Goal: Task Accomplishment & Management: Use online tool/utility

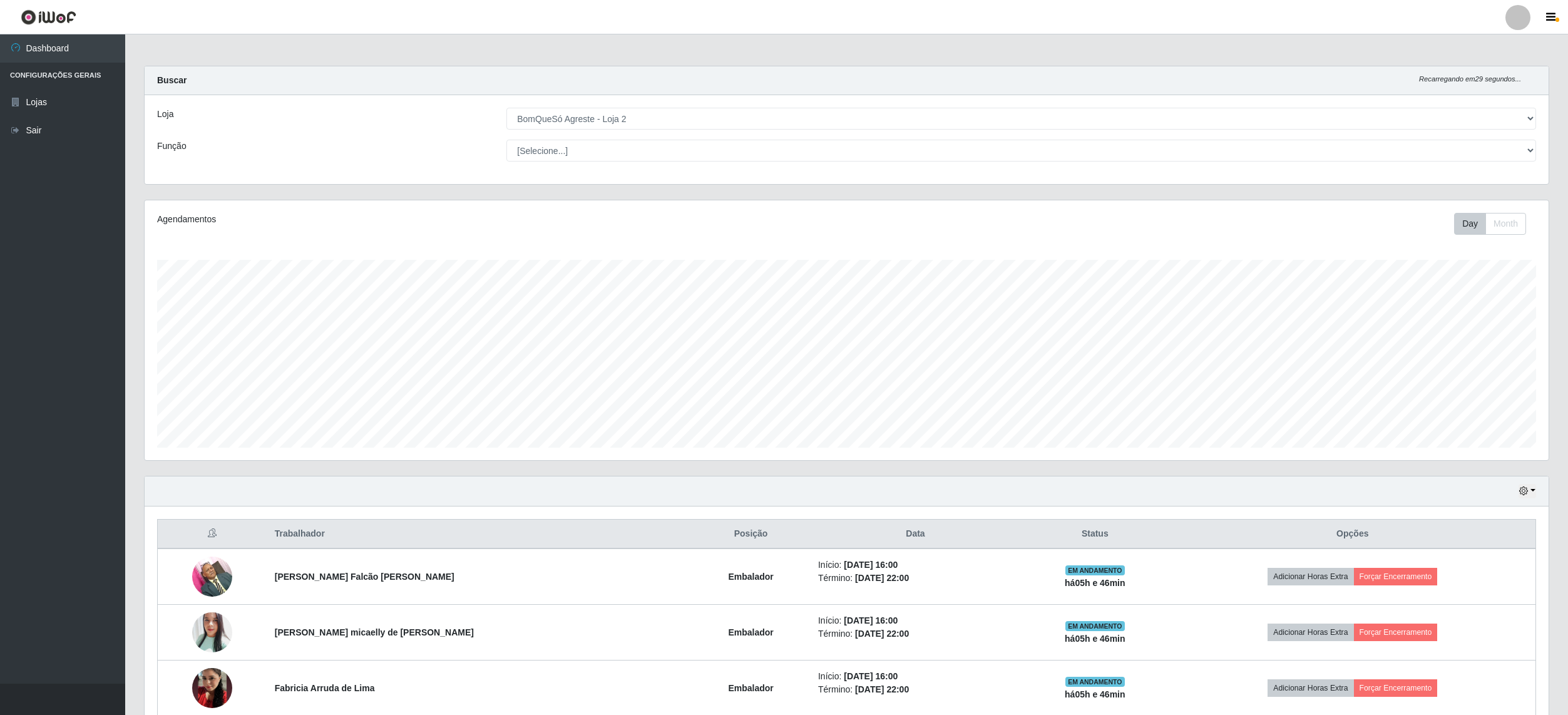
select select "214"
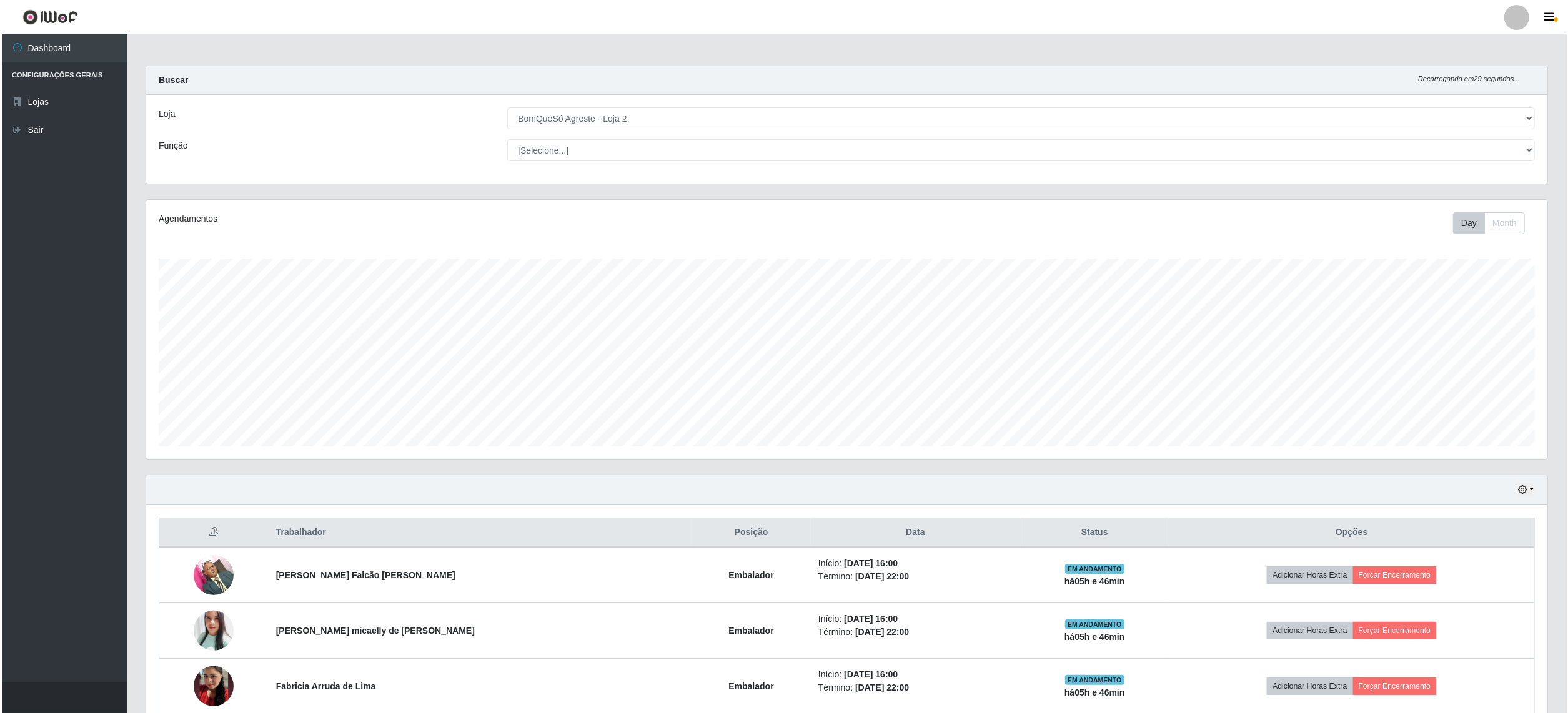
scroll to position [260, 1400]
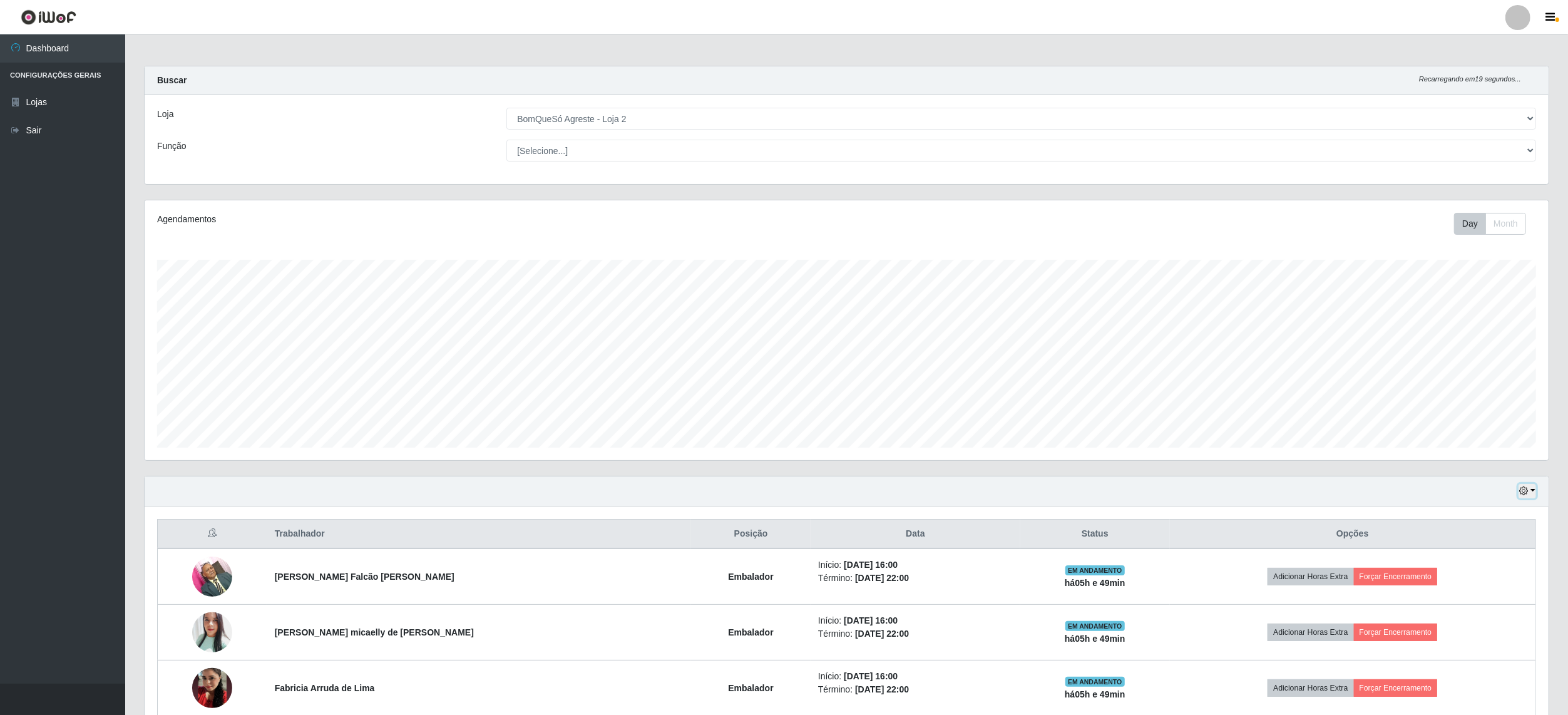
click at [1533, 489] on button "button" at bounding box center [1527, 491] width 18 height 15
click at [1472, 596] on button "1 Semana" at bounding box center [1487, 593] width 99 height 26
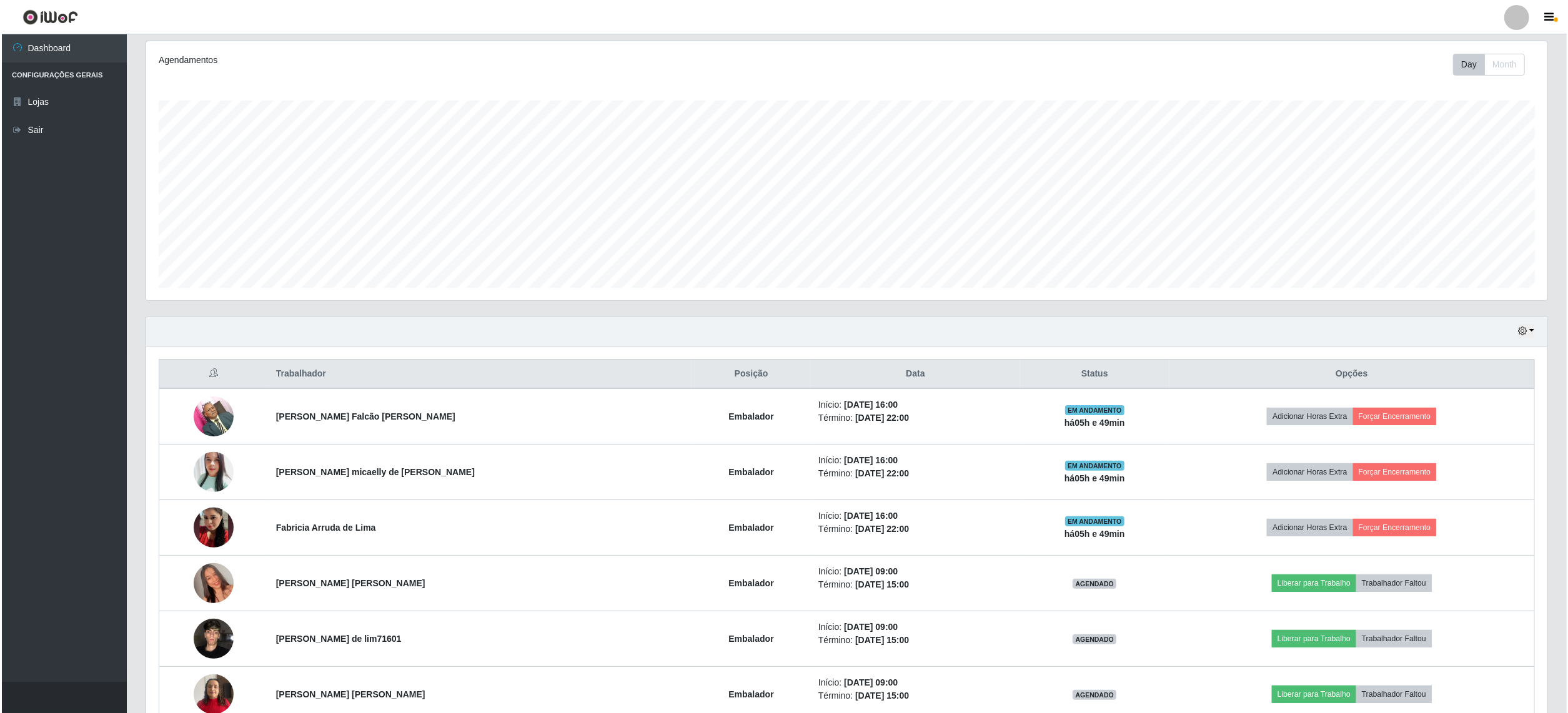
scroll to position [0, 0]
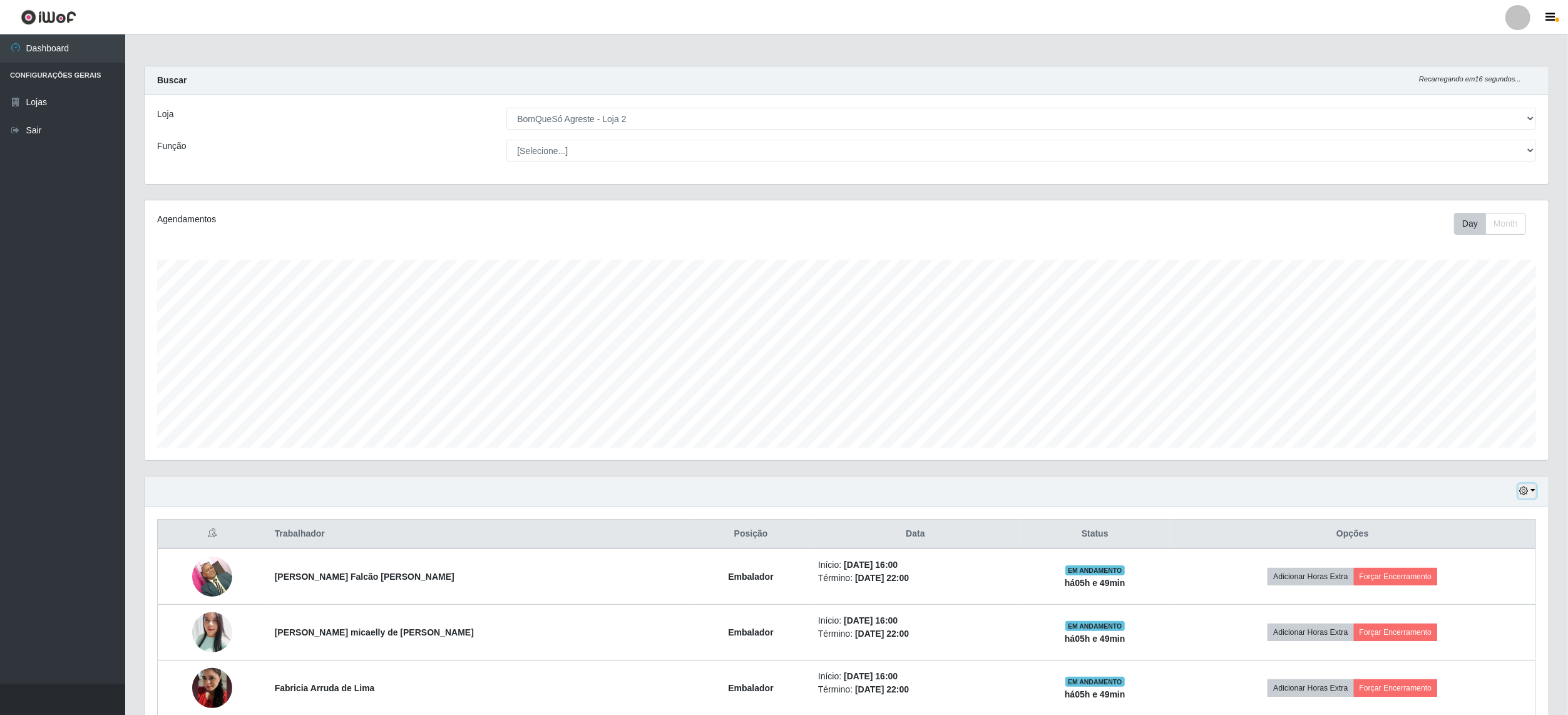
click at [1533, 494] on button "button" at bounding box center [1527, 491] width 18 height 15
click at [1471, 510] on button "Hoje" at bounding box center [1487, 514] width 99 height 26
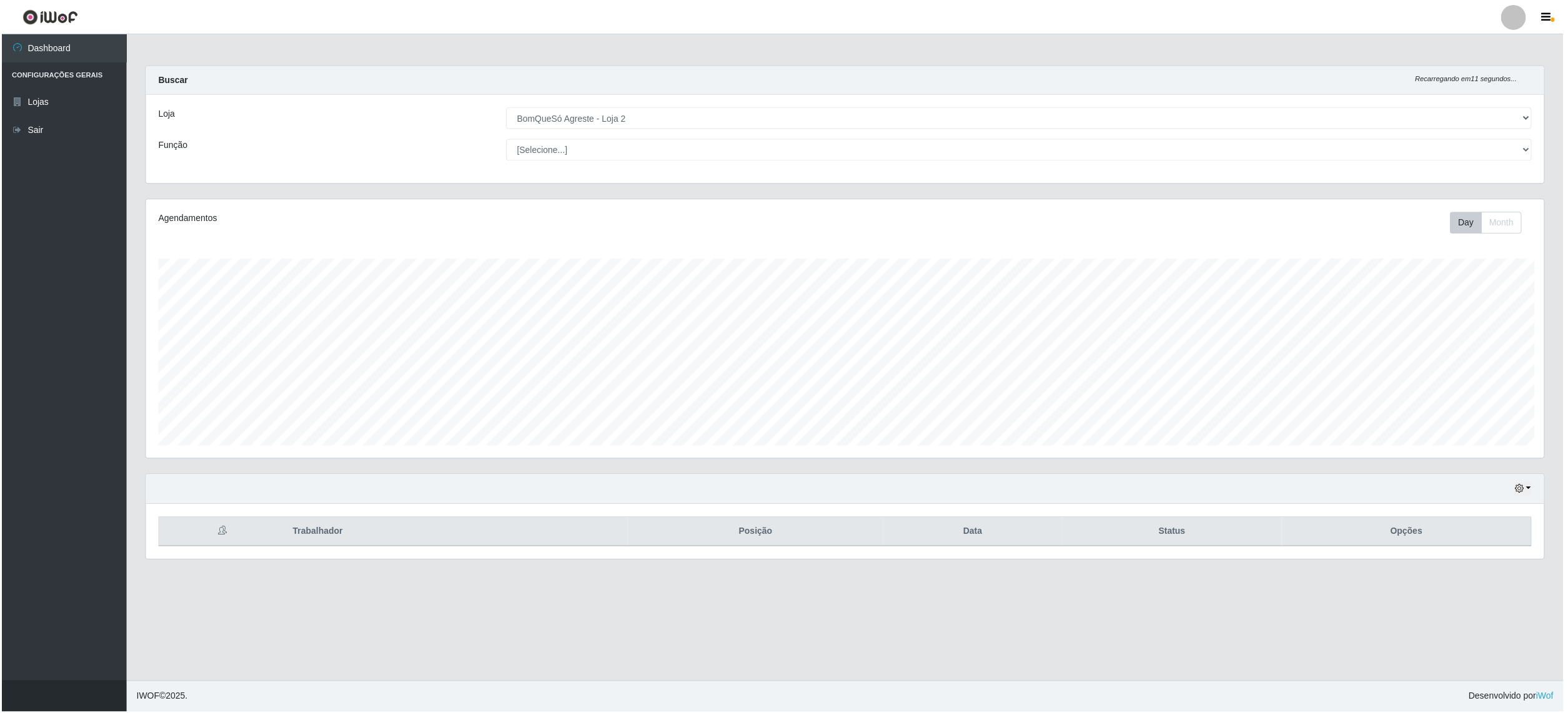
scroll to position [624217, 623389]
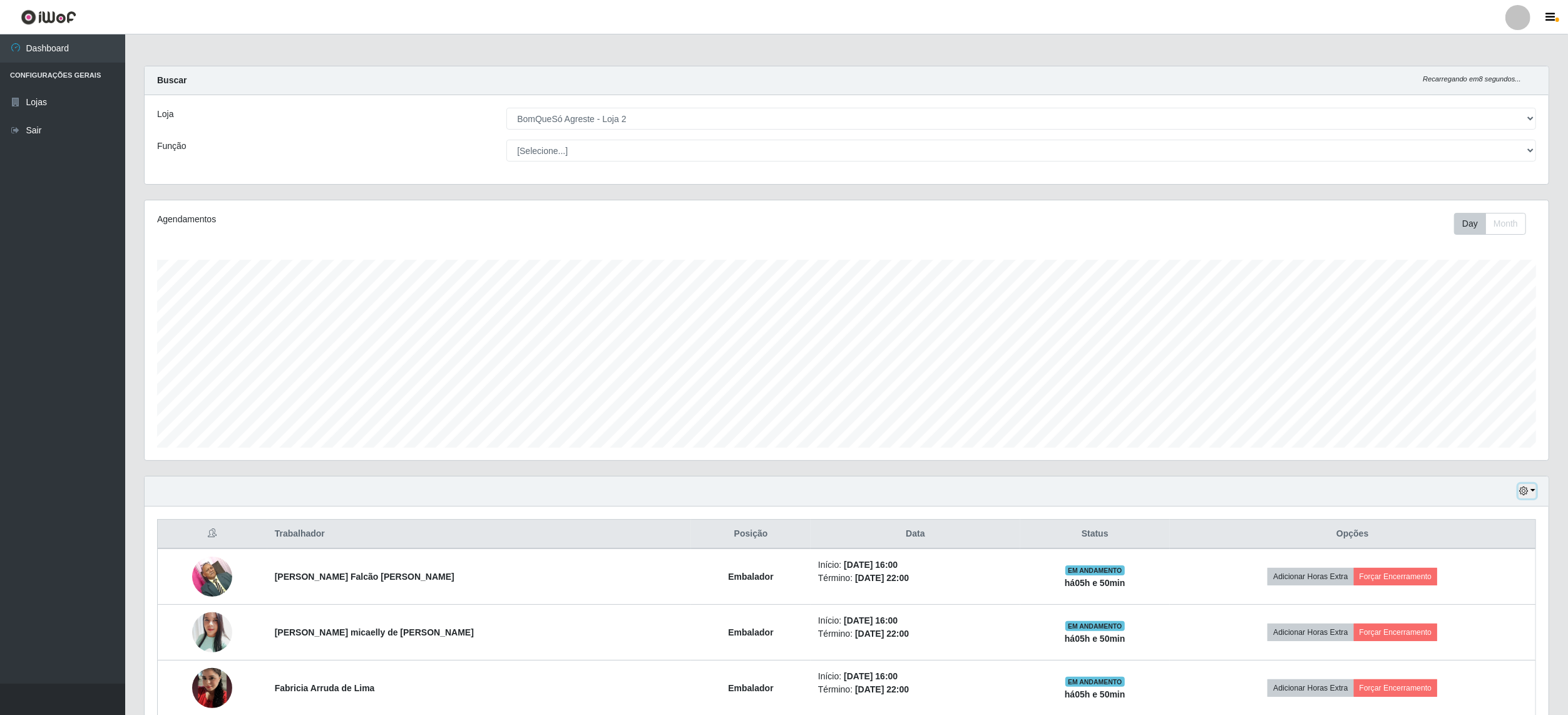
click at [1530, 494] on button "button" at bounding box center [1527, 491] width 18 height 15
click at [1479, 628] on button "Não encerrados" at bounding box center [1487, 618] width 99 height 26
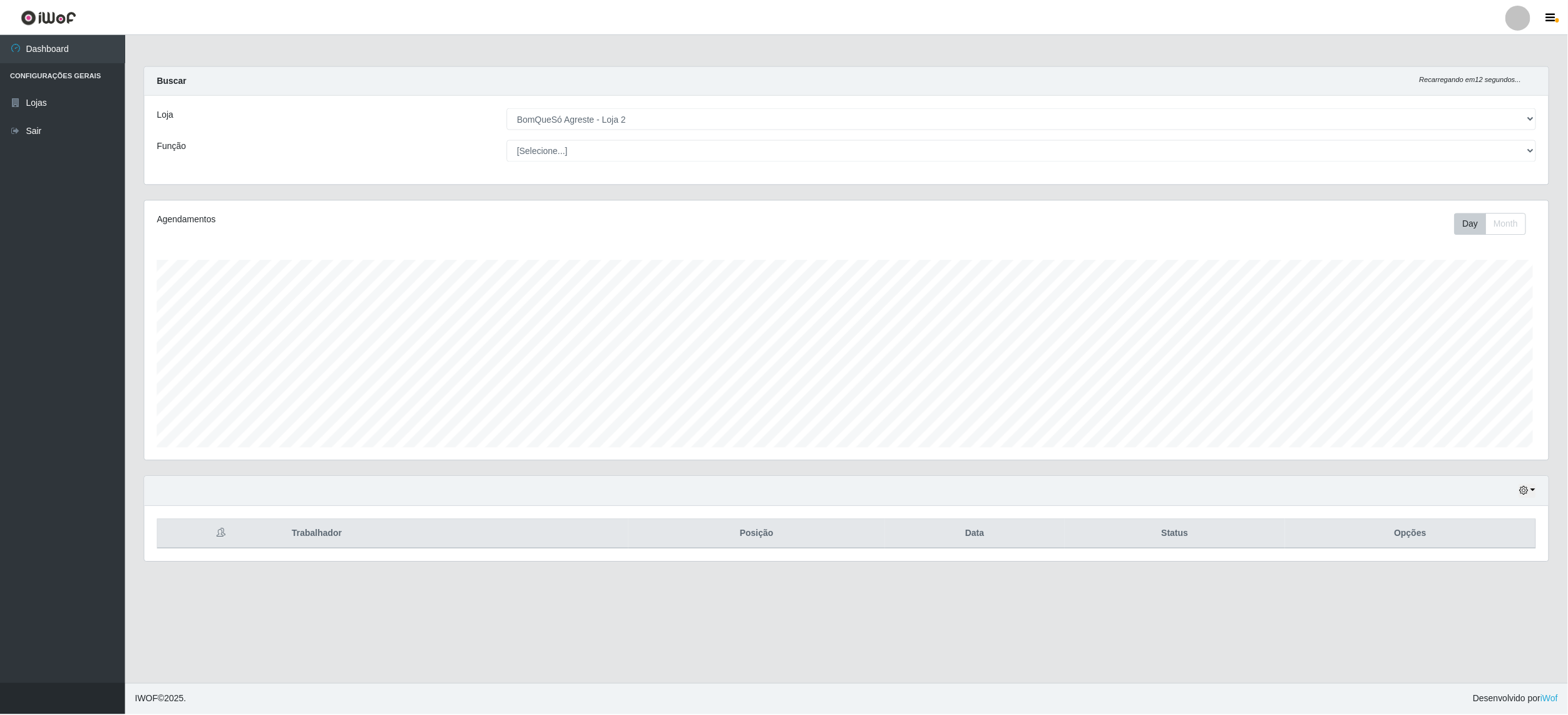
scroll to position [261, 1407]
click at [1538, 491] on button "button" at bounding box center [1530, 491] width 18 height 15
click at [1476, 511] on button "Hoje" at bounding box center [1490, 514] width 99 height 26
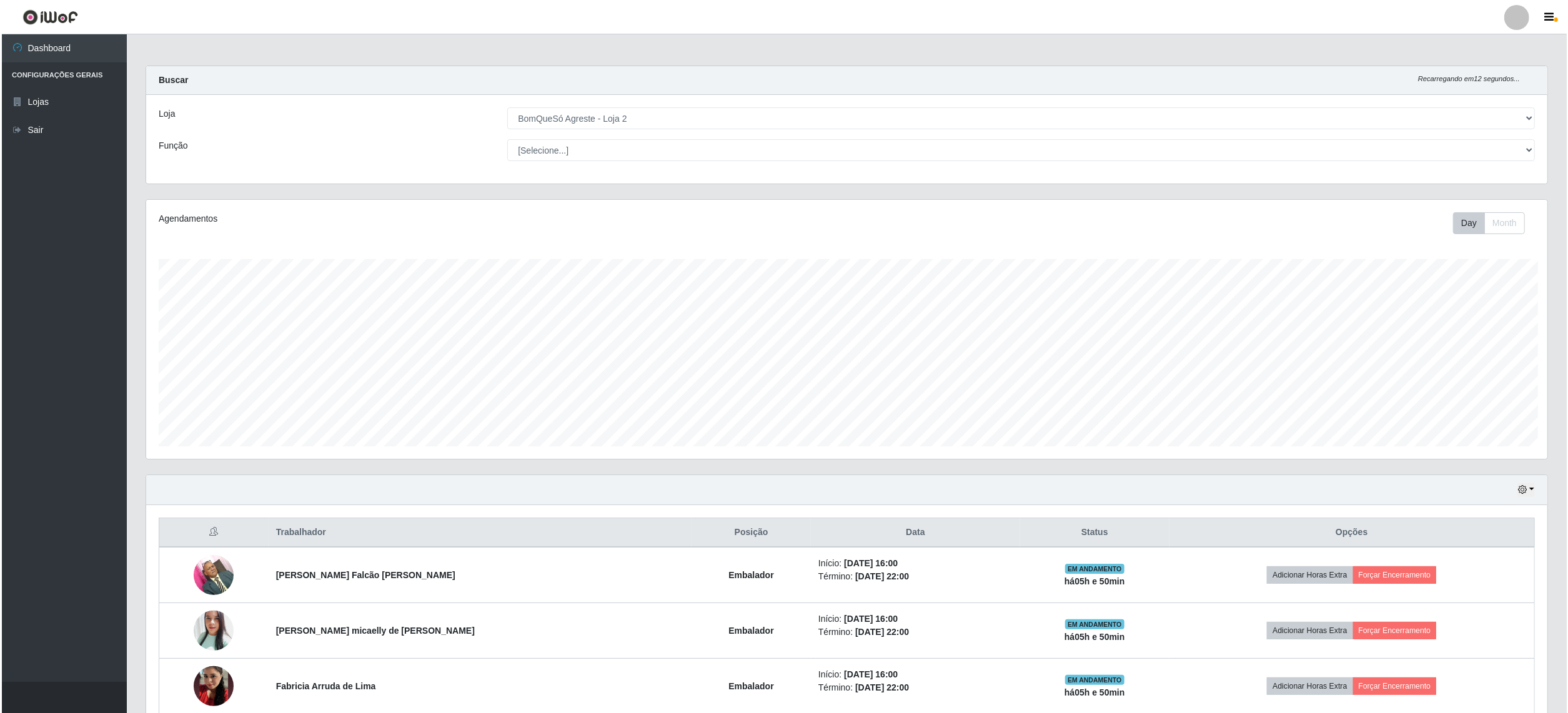
scroll to position [624217, 623389]
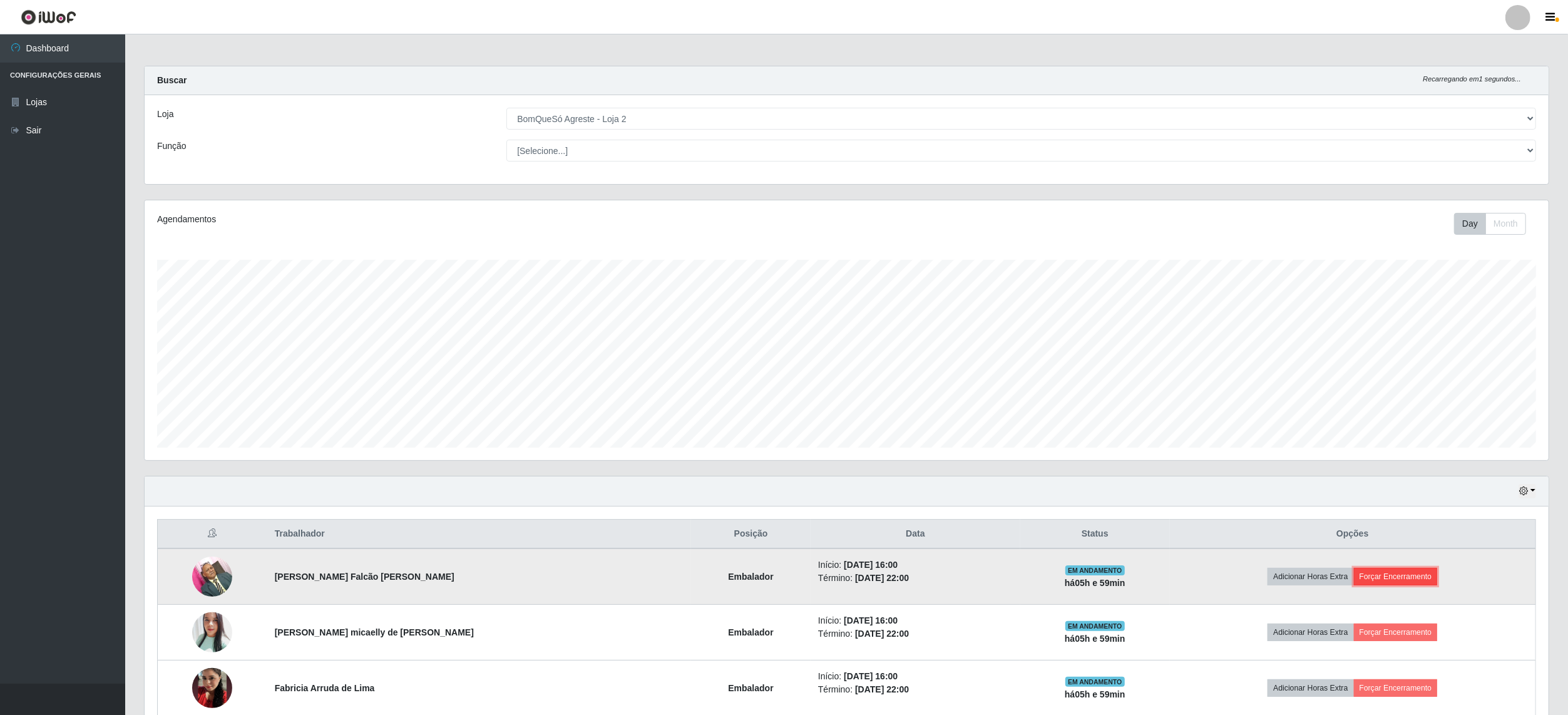
click at [1354, 579] on button "Forçar Encerramento" at bounding box center [1395, 576] width 84 height 18
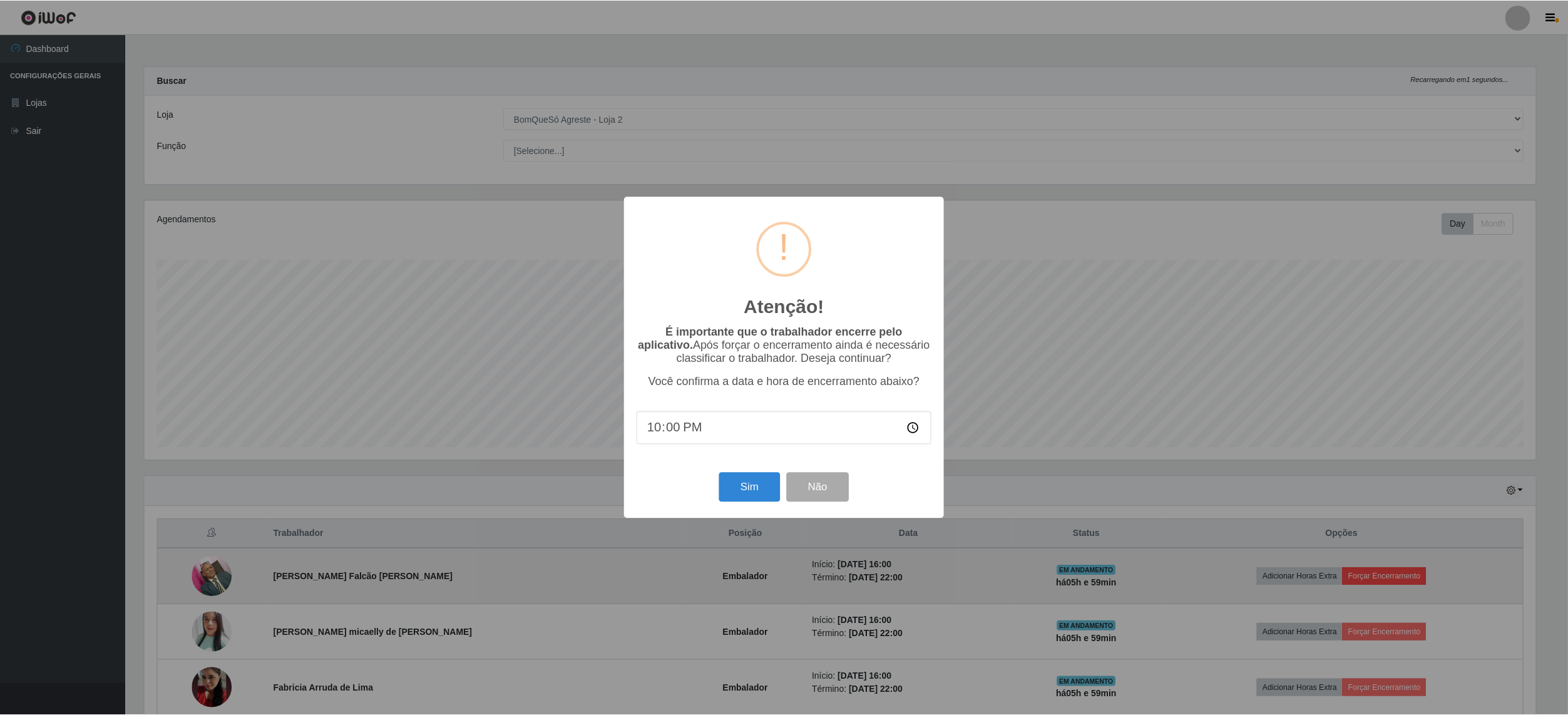
scroll to position [261, 1395]
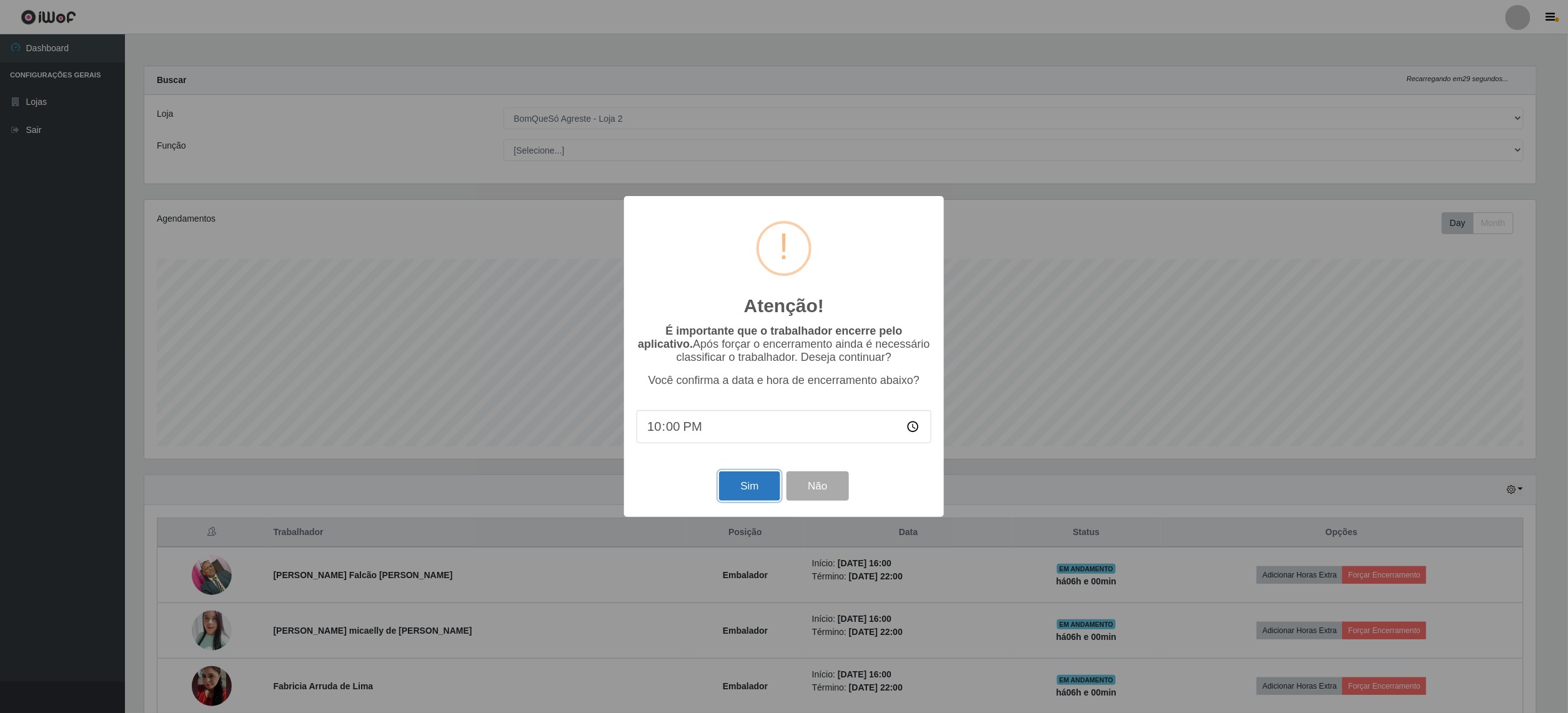
click at [767, 491] on button "Sim" at bounding box center [749, 486] width 61 height 29
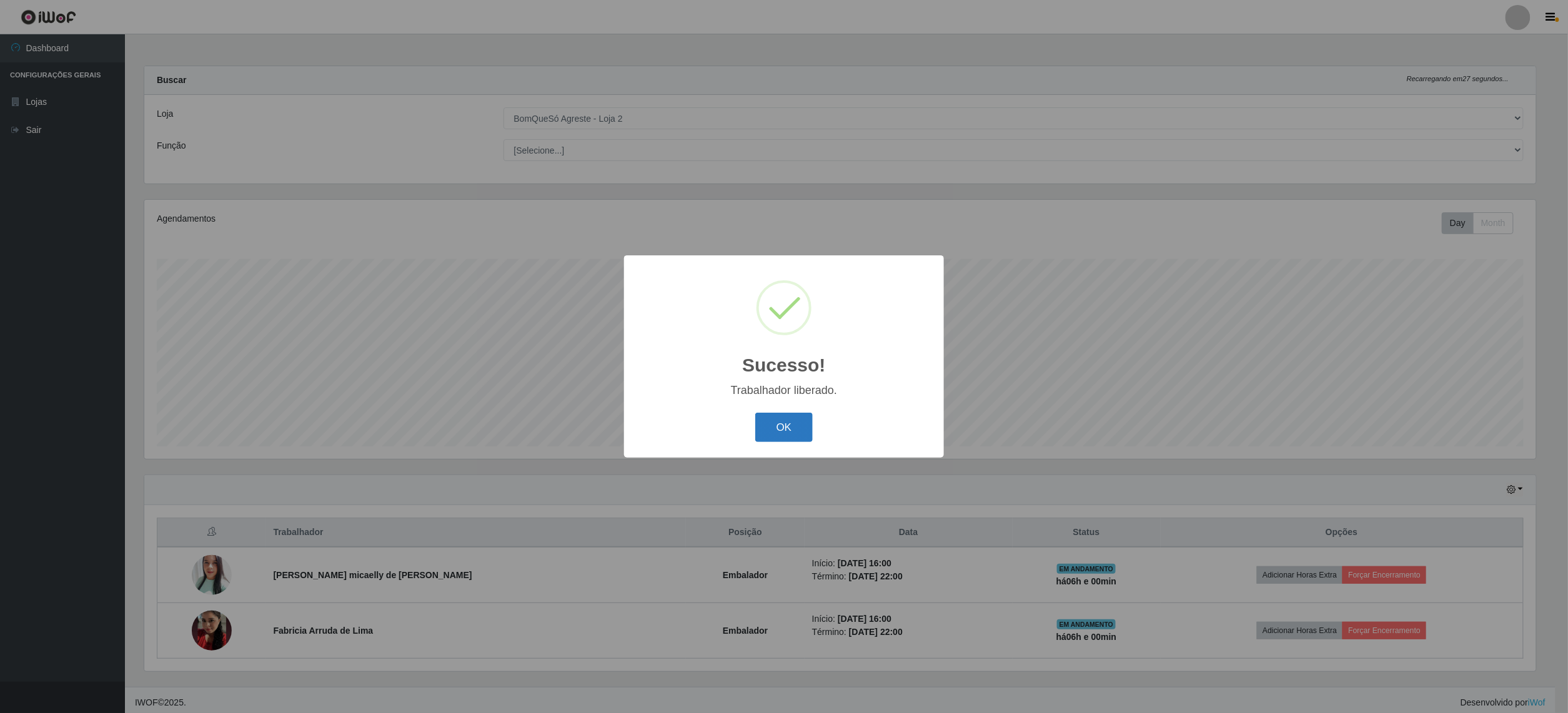
click at [768, 431] on button "OK" at bounding box center [784, 427] width 58 height 29
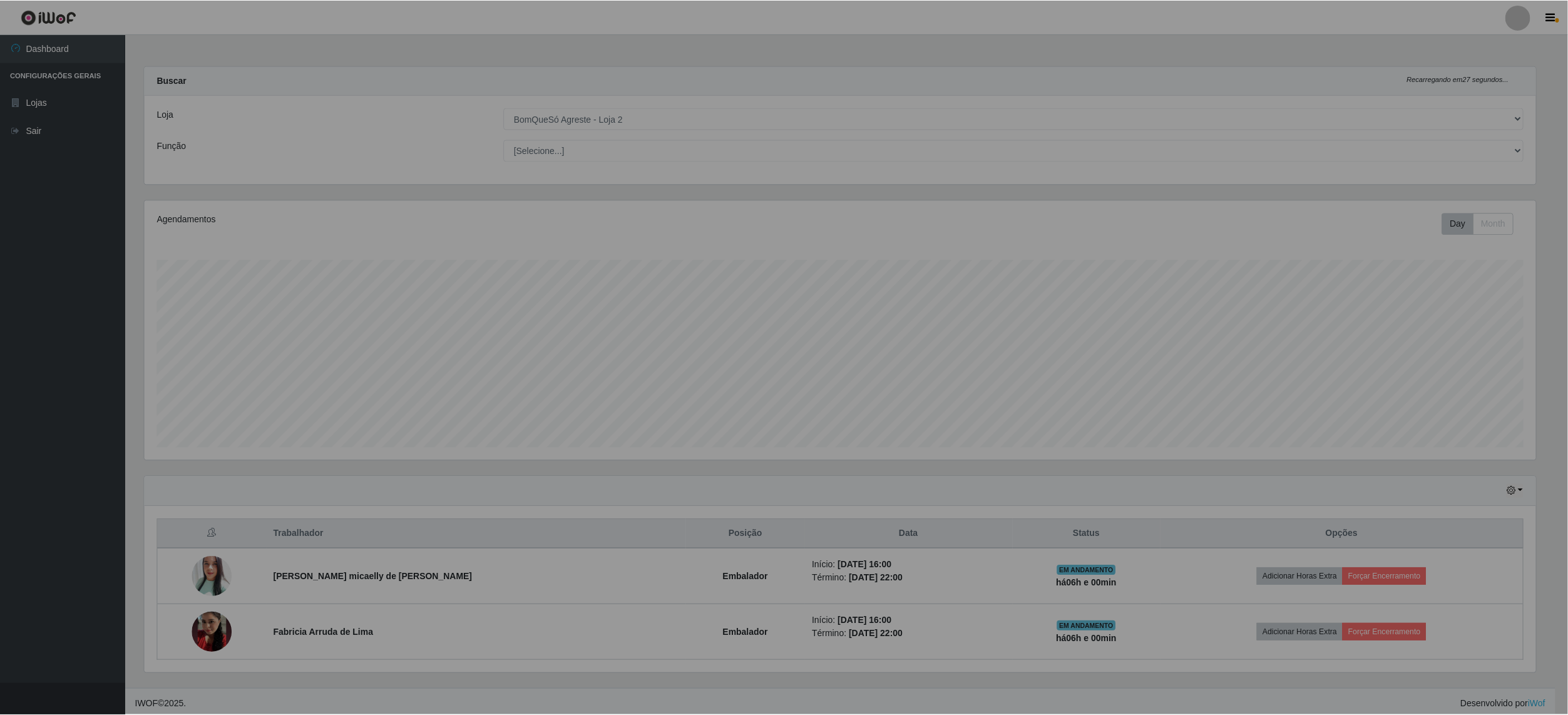
scroll to position [261, 1403]
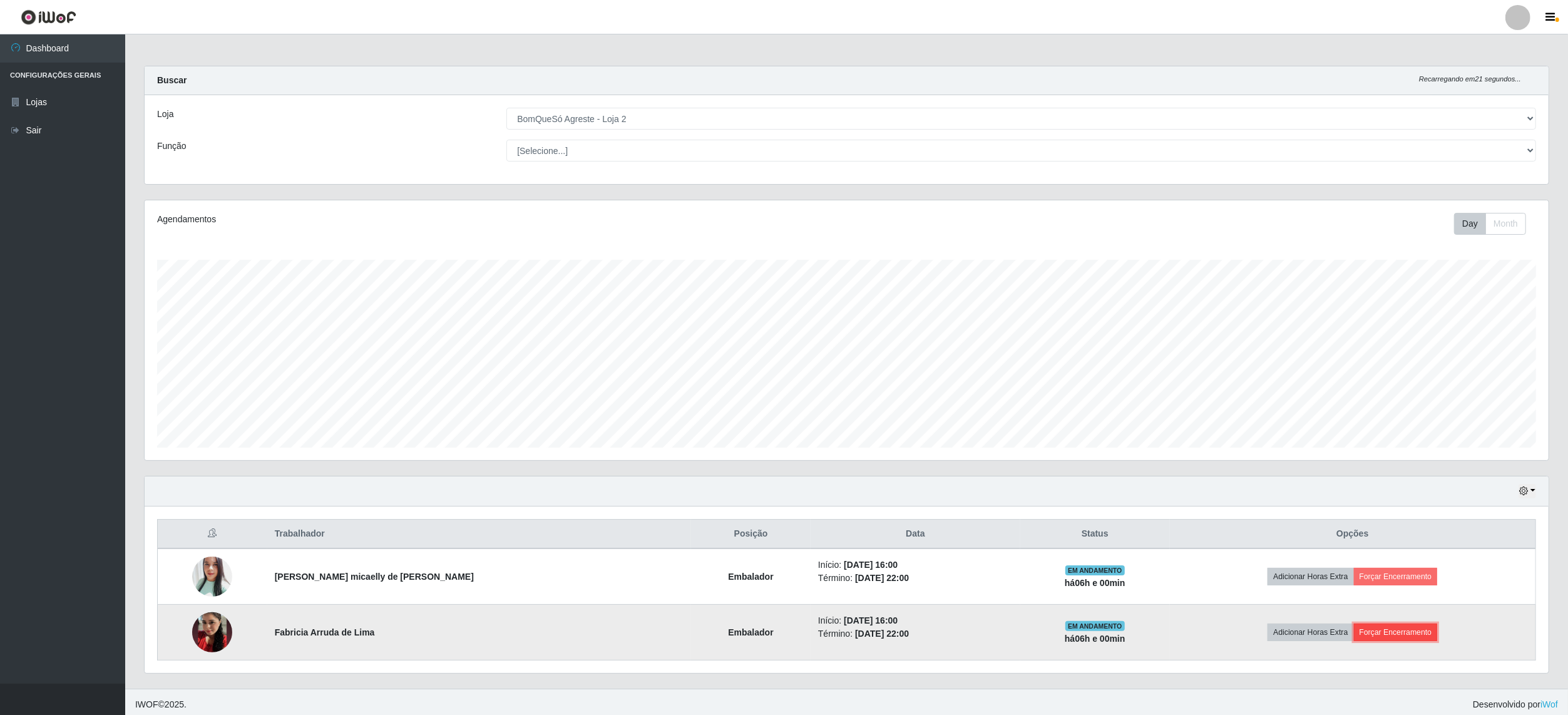
click at [1378, 636] on button "Forçar Encerramento" at bounding box center [1395, 632] width 84 height 18
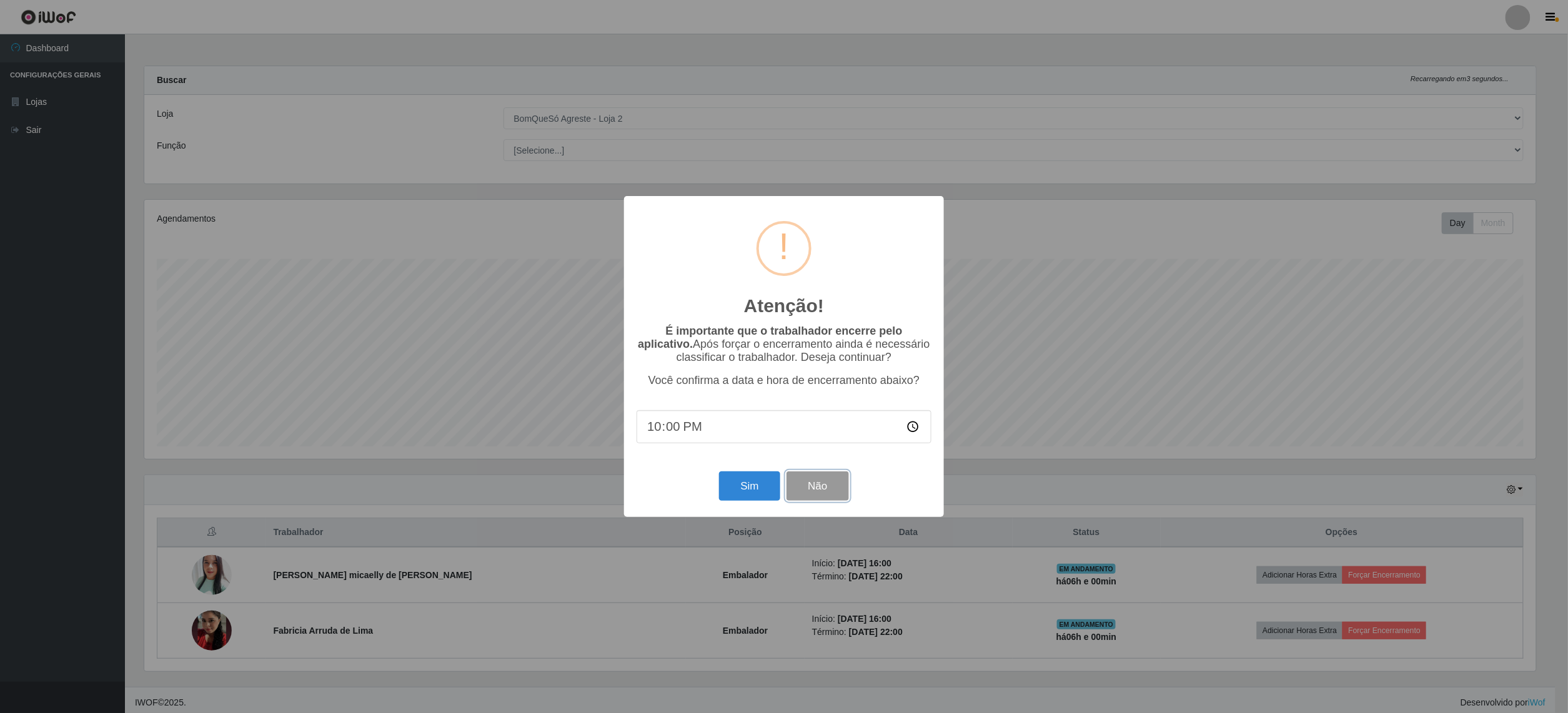
click at [811, 482] on button "Não" at bounding box center [818, 486] width 62 height 29
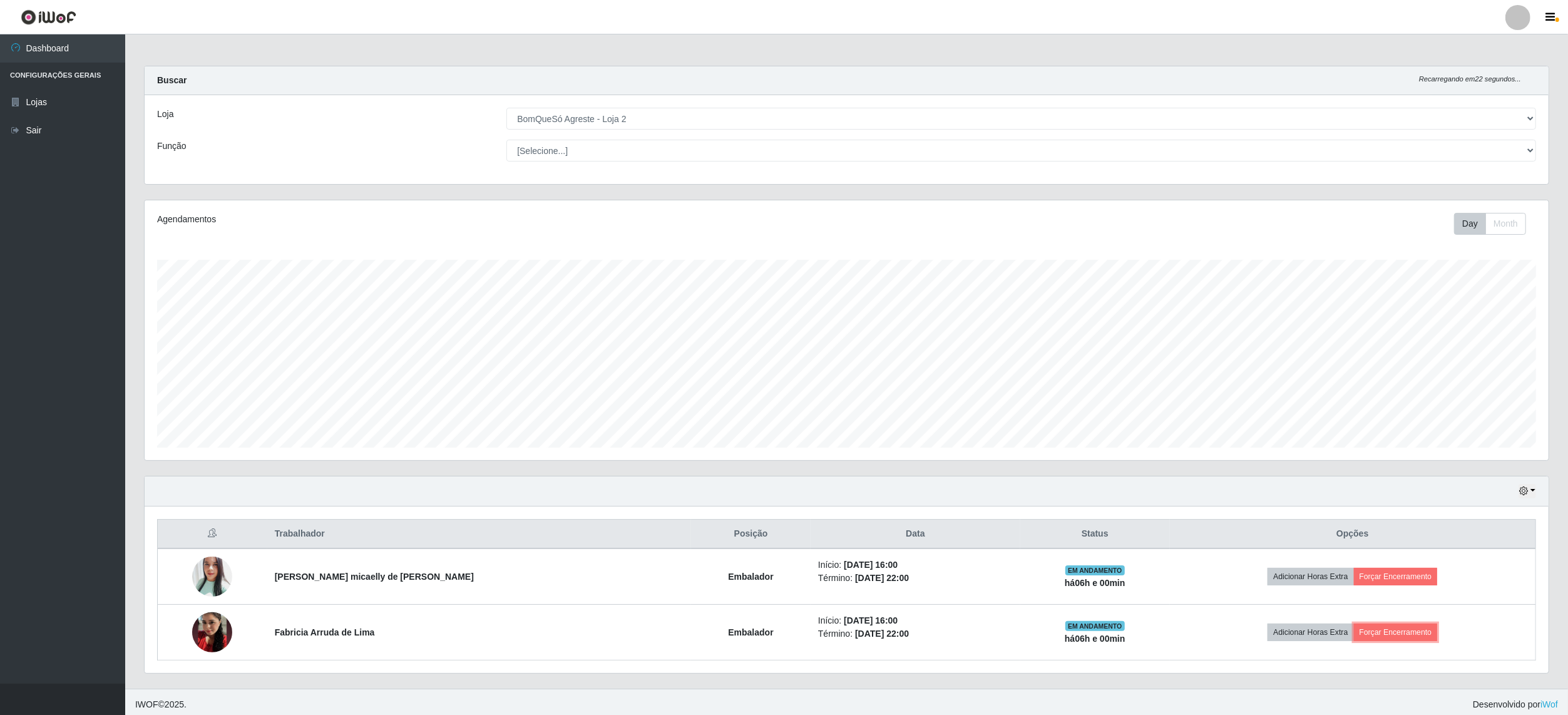
scroll to position [8, 0]
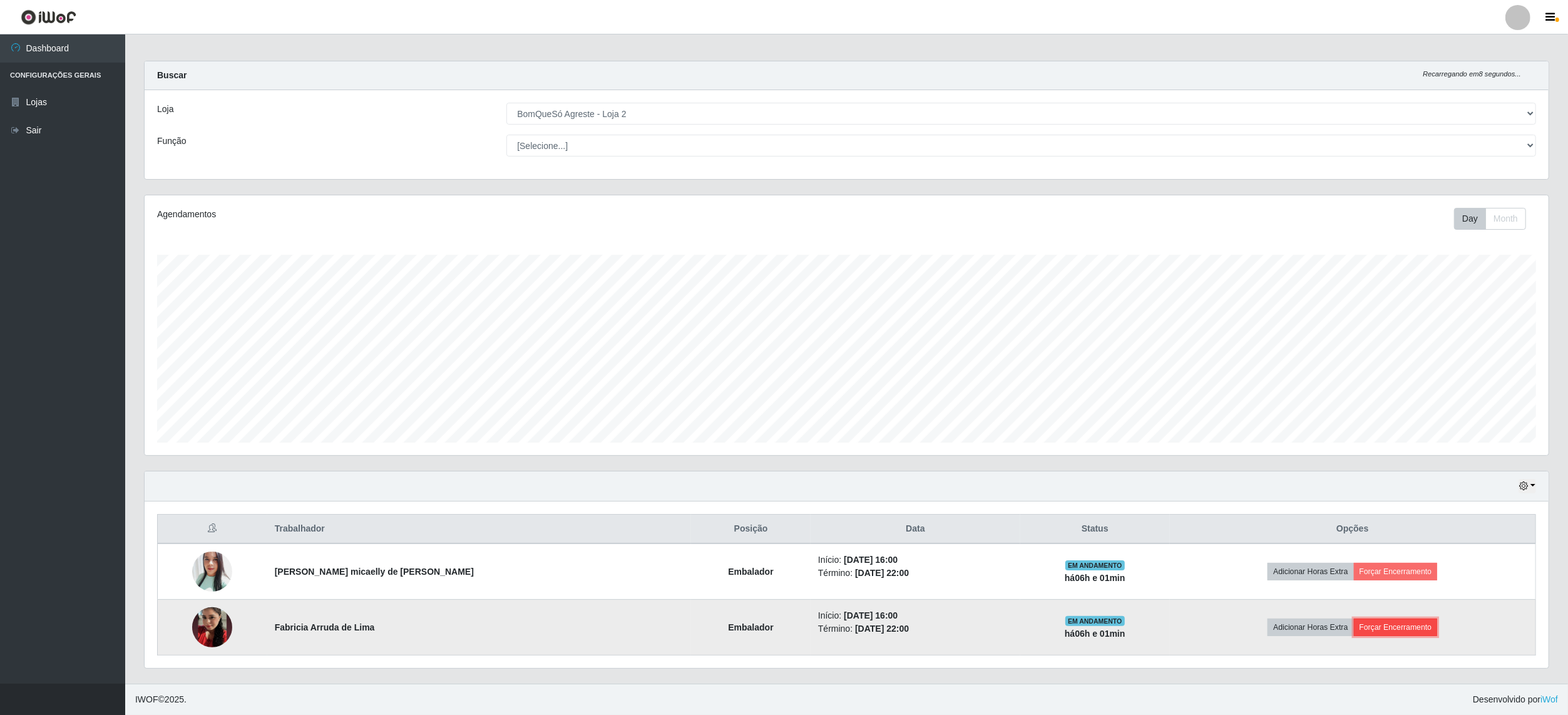
click at [1377, 632] on button "Forçar Encerramento" at bounding box center [1395, 628] width 84 height 18
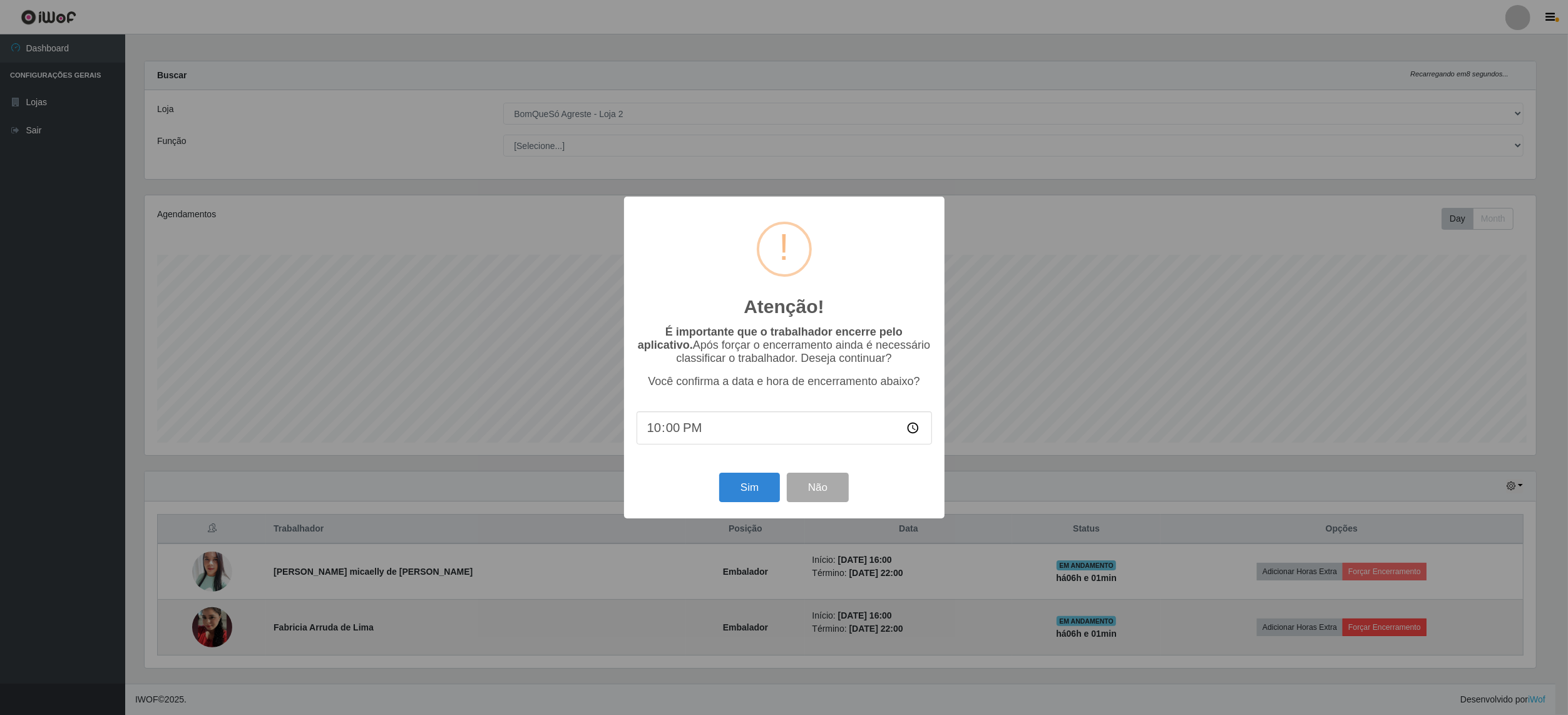
scroll to position [261, 1395]
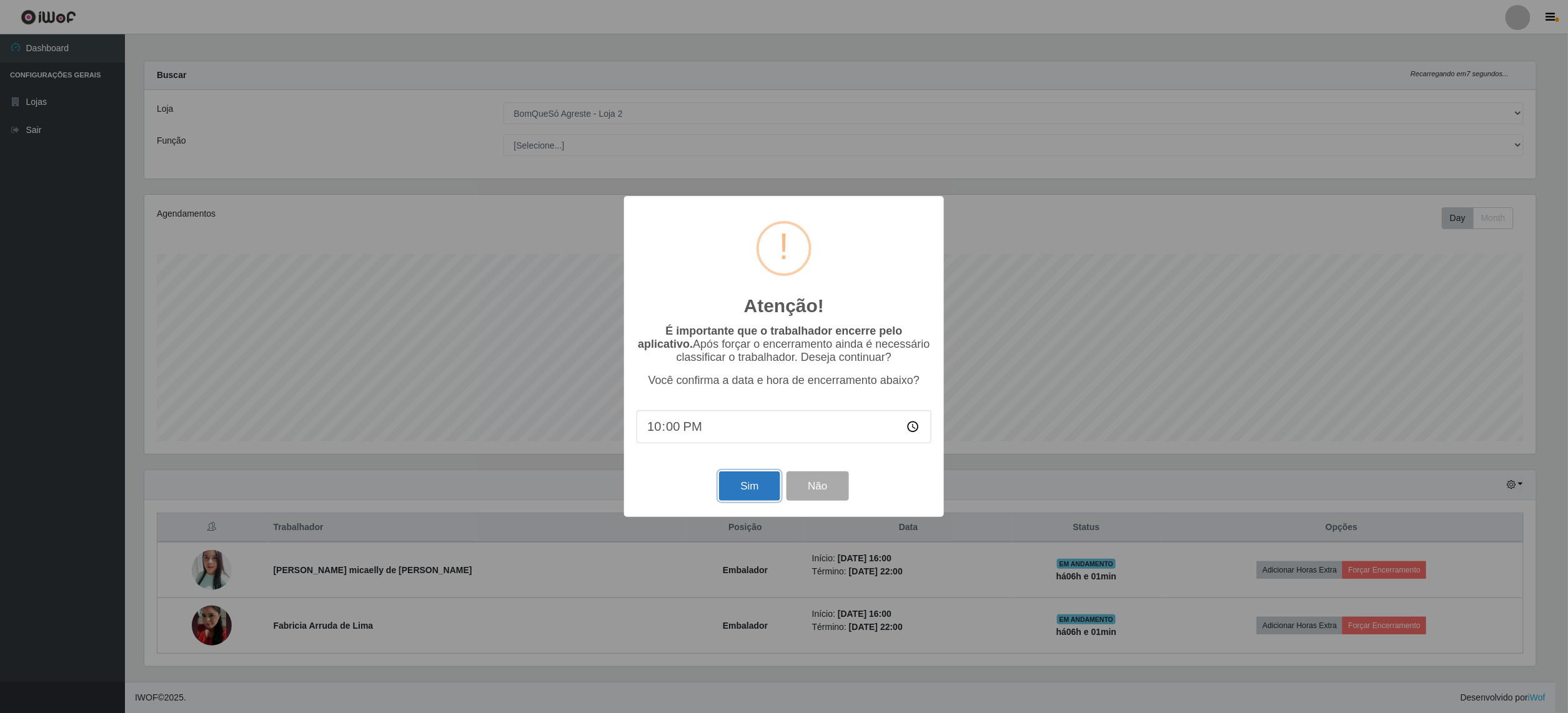
click at [742, 498] on button "Sim" at bounding box center [749, 486] width 61 height 29
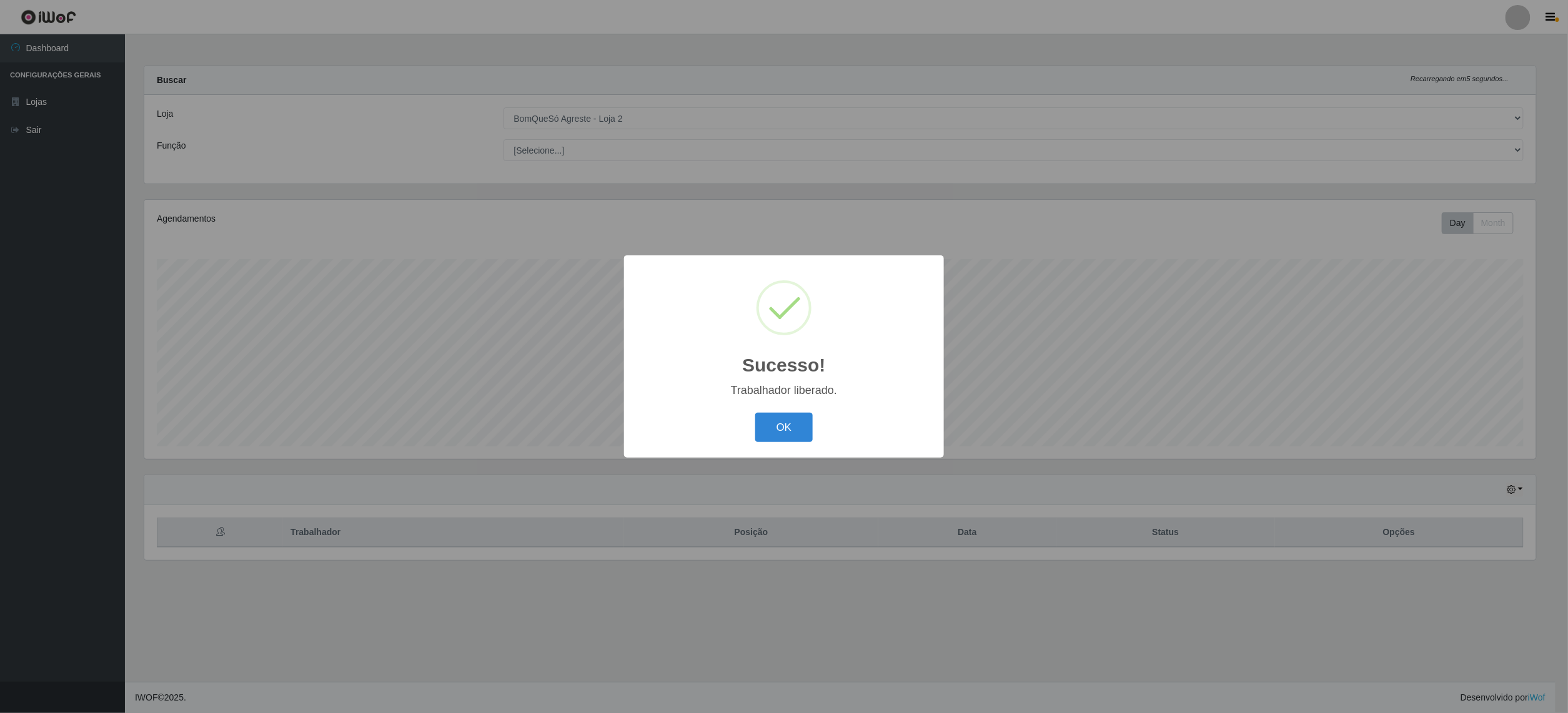
click at [1368, 568] on div "Sucesso! × Trabalhador liberado. OK Cancel" at bounding box center [784, 356] width 1568 height 713
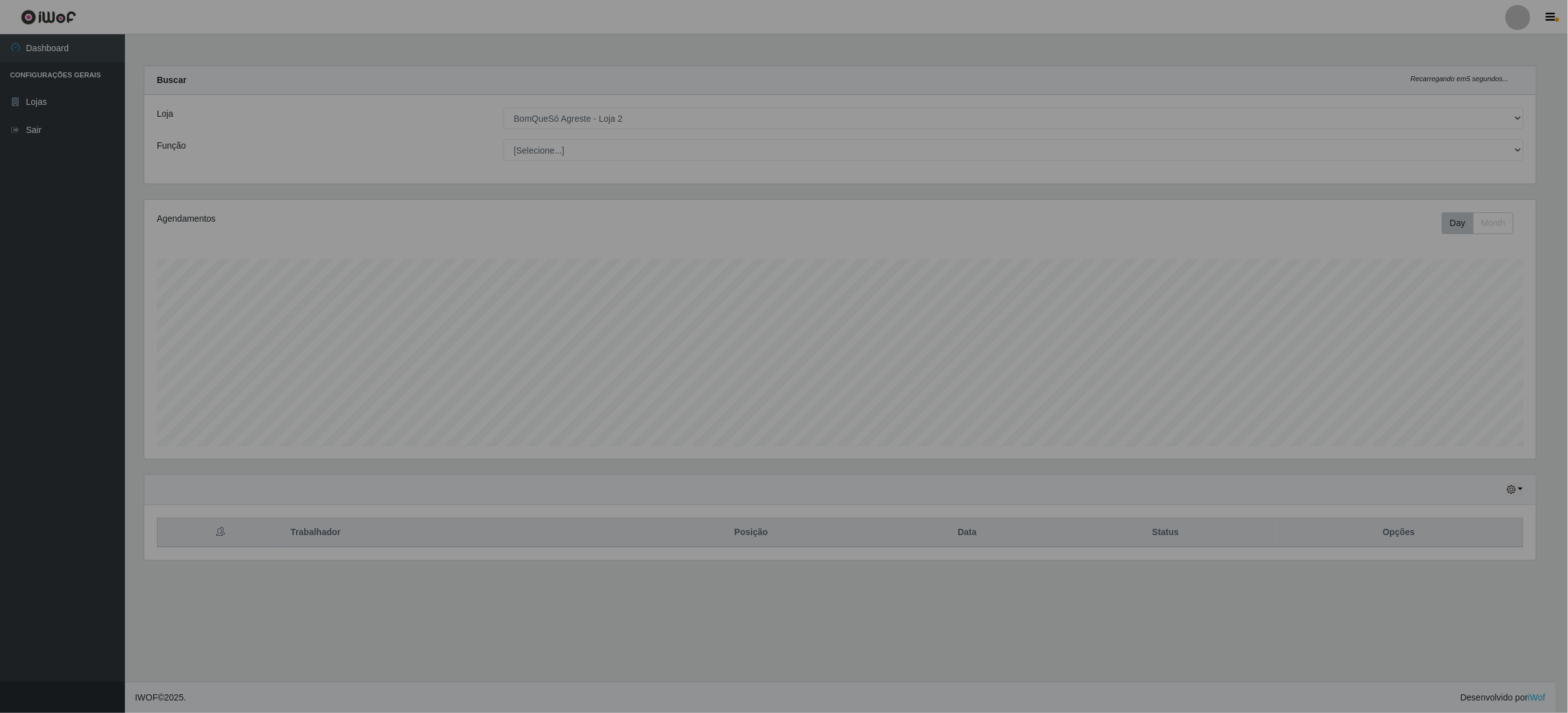
scroll to position [260, 1404]
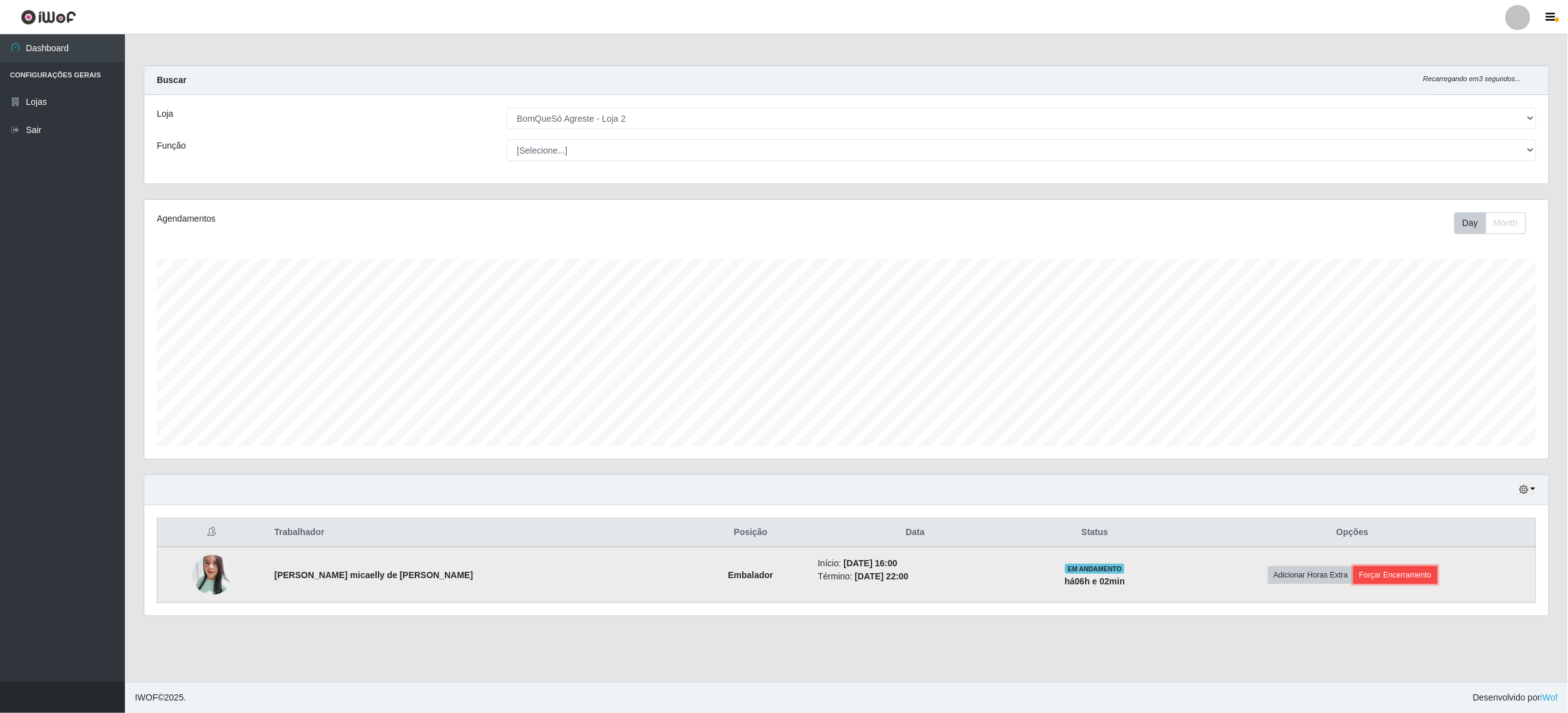
click at [1383, 580] on button "Forçar Encerramento" at bounding box center [1396, 575] width 83 height 18
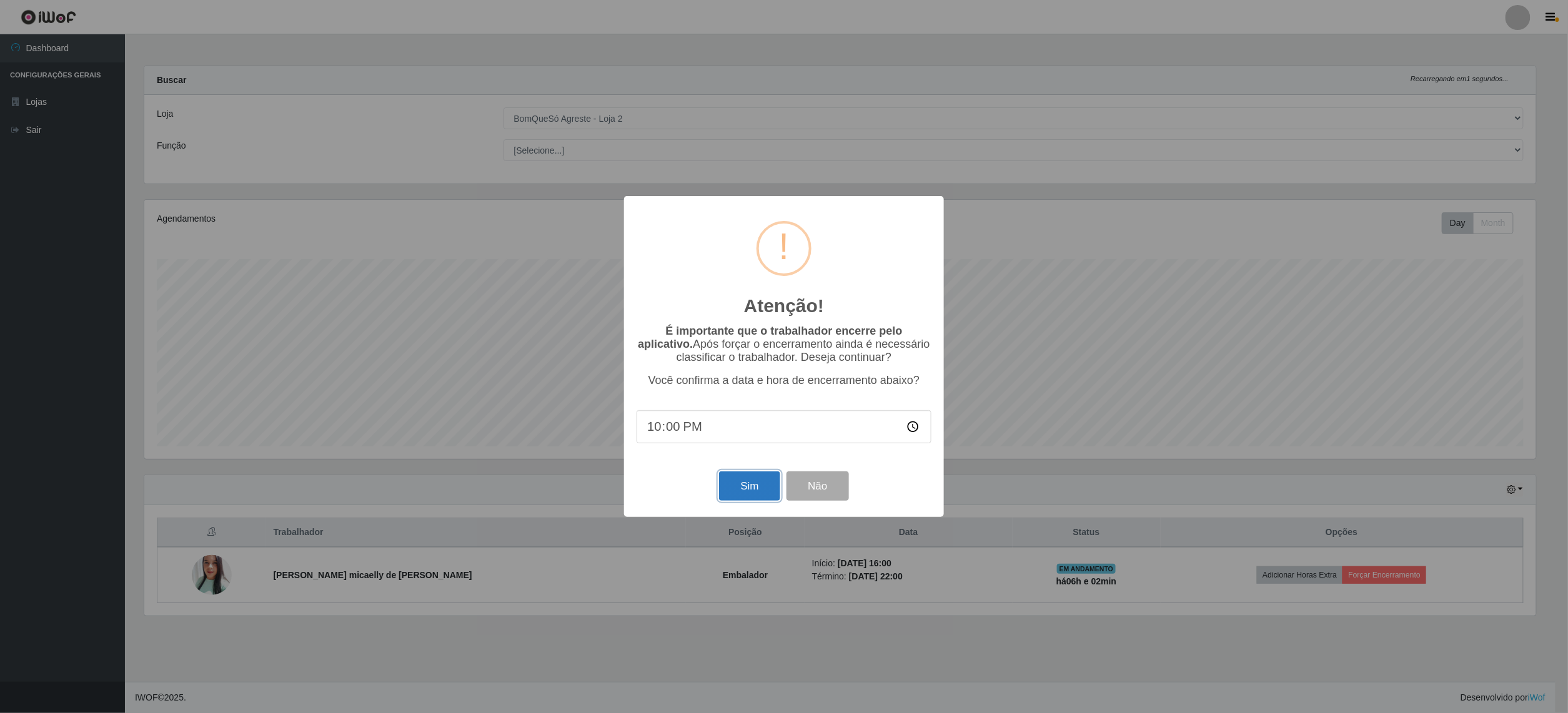
click at [733, 493] on button "Sim" at bounding box center [749, 486] width 61 height 29
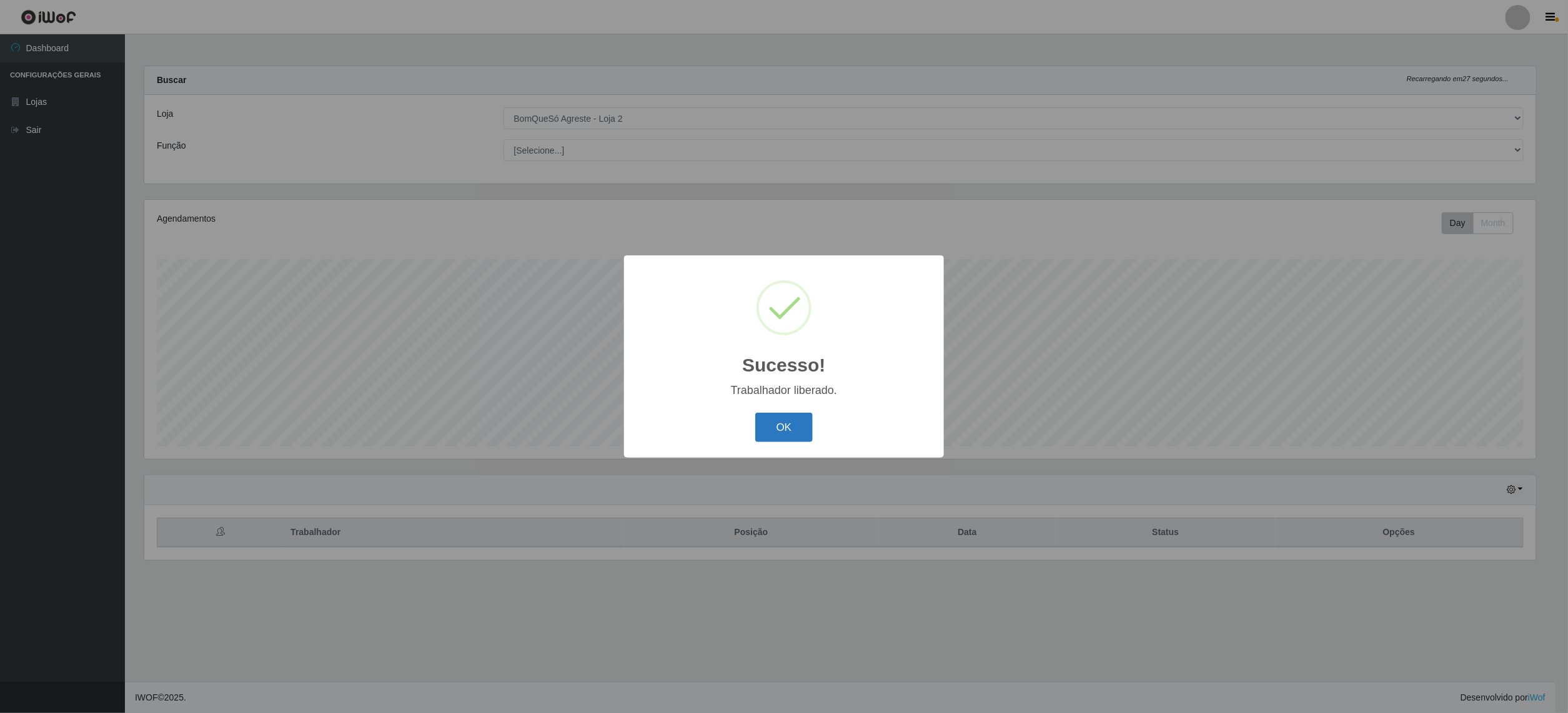
click at [796, 426] on button "OK" at bounding box center [784, 427] width 58 height 29
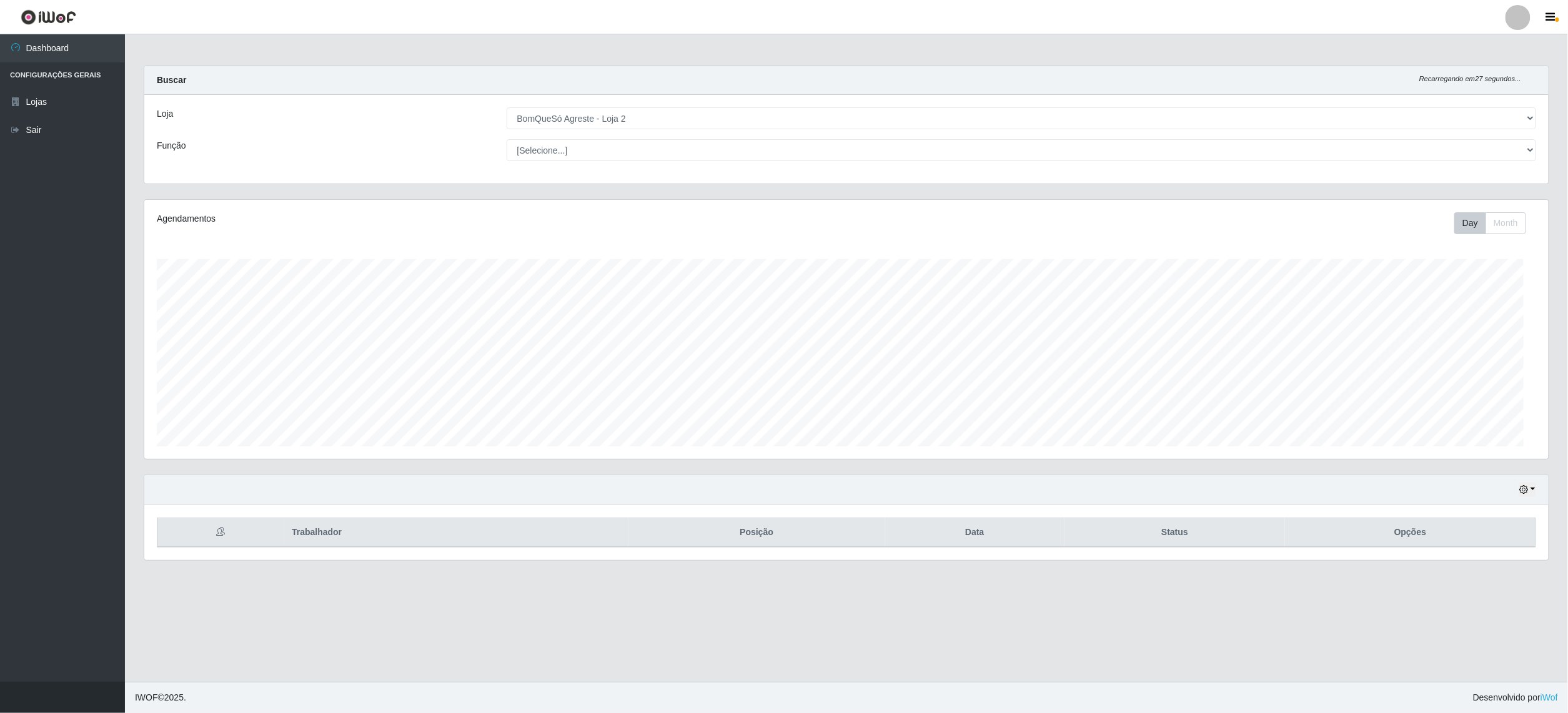
scroll to position [260, 1404]
